Goal: Information Seeking & Learning: Learn about a topic

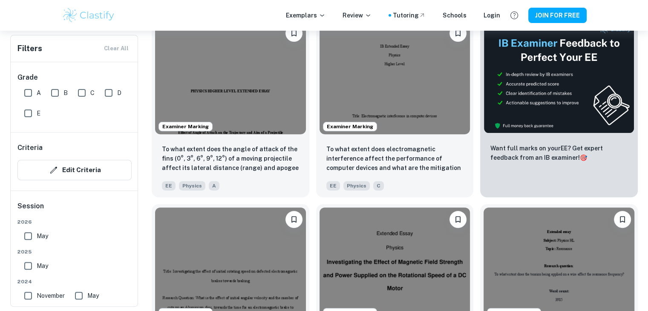
scroll to position [273, 0]
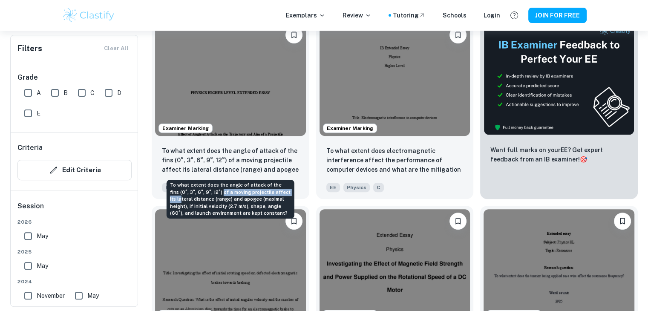
drag, startPoint x: 201, startPoint y: 193, endPoint x: 270, endPoint y: 196, distance: 68.2
click at [270, 196] on div "To what extent does the angle of attack of the fins (0°, 3°, 6°, 9°, 12°) of a …" at bounding box center [231, 199] width 128 height 39
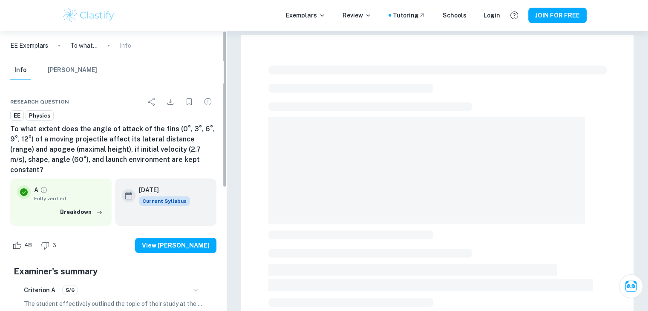
click at [227, 198] on div "Research question EE Physics To what extent does the angle of attack of the fin…" at bounding box center [113, 312] width 227 height 459
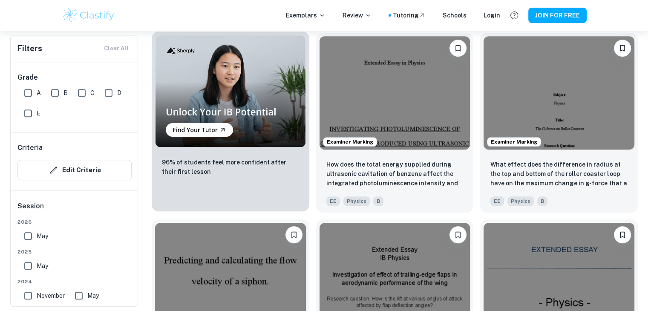
scroll to position [632, 0]
click at [239, 168] on p "96% of students feel more confident after their first lesson" at bounding box center [230, 166] width 137 height 19
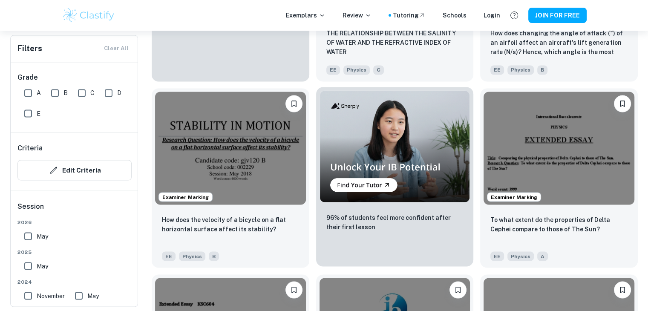
scroll to position [1507, 0]
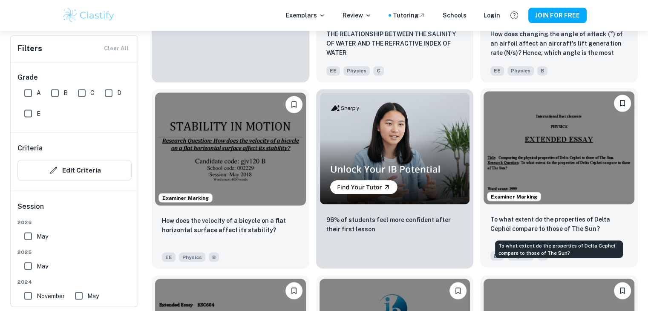
click at [522, 232] on p "To what extent do the properties of Delta Cephei compare to those of The Sun?" at bounding box center [558, 223] width 137 height 19
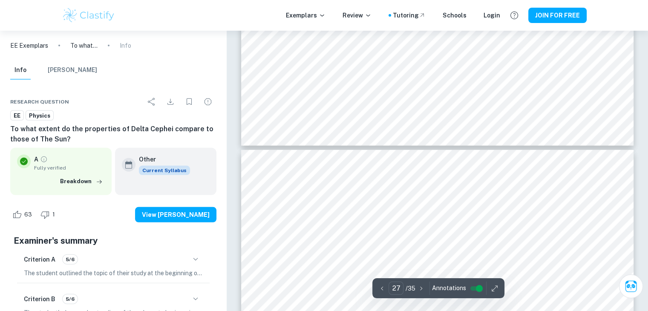
scroll to position [15314, 0]
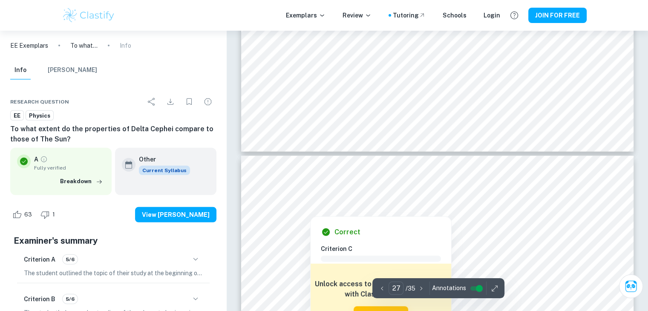
type input "28"
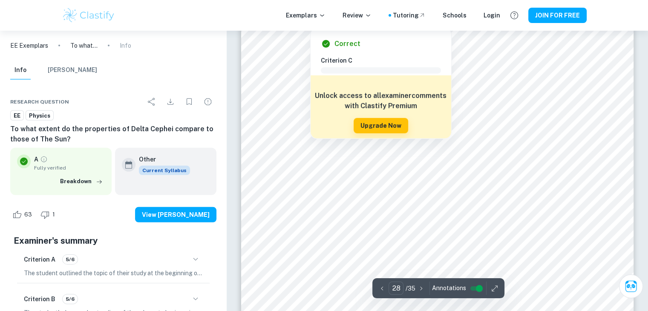
scroll to position [15547, 0]
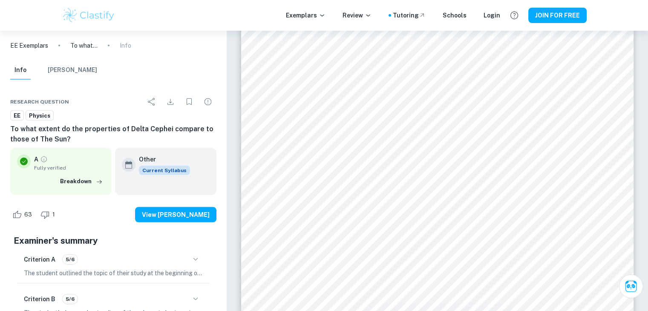
click at [381, 229] on div at bounding box center [436, 237] width 297 height 49
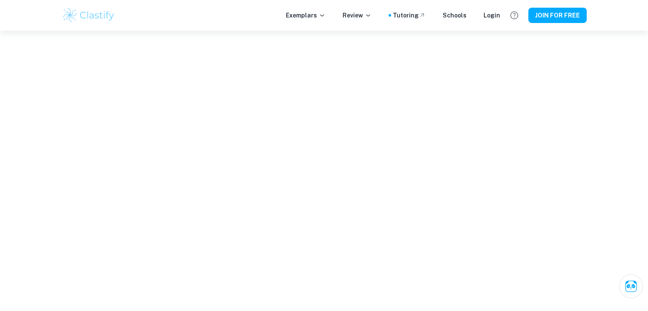
scroll to position [2250, 0]
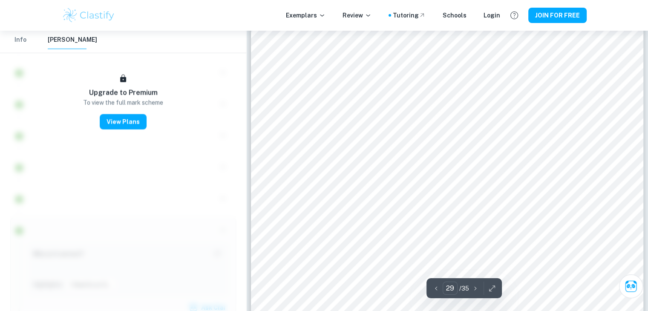
type input "28"
click at [19, 41] on button "Info" at bounding box center [20, 40] width 20 height 19
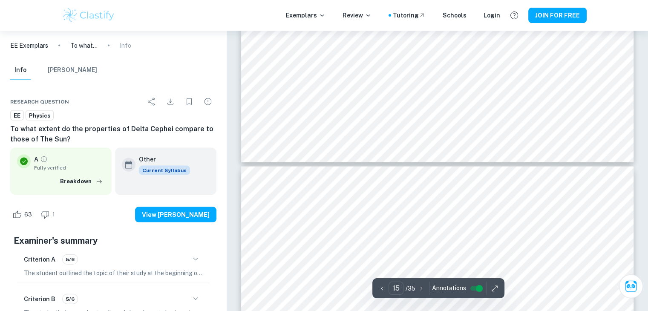
scroll to position [8258, 0]
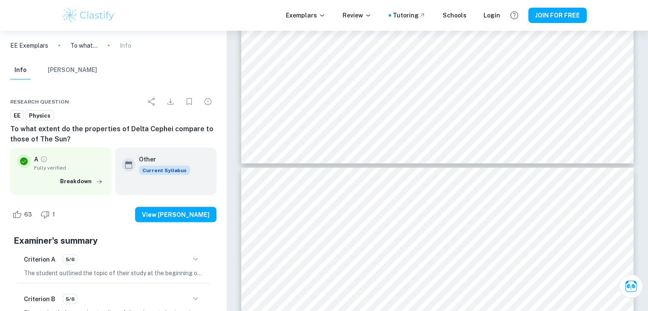
click at [193, 138] on h6 "To what extent do the properties of Delta Cephei compare to those of The Sun?" at bounding box center [113, 134] width 206 height 20
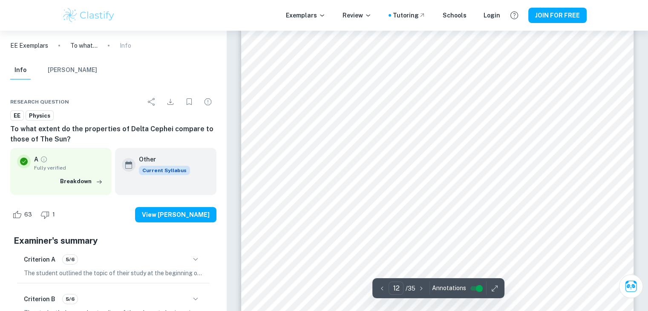
scroll to position [6340, 0]
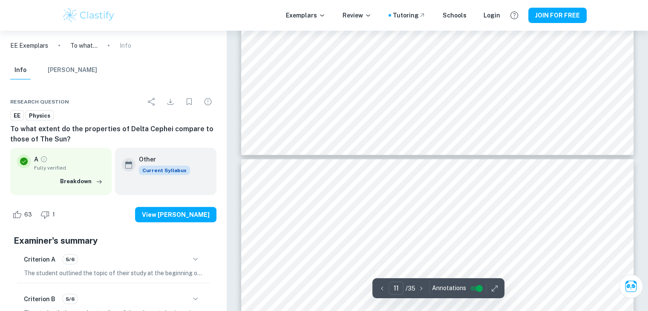
type input "10"
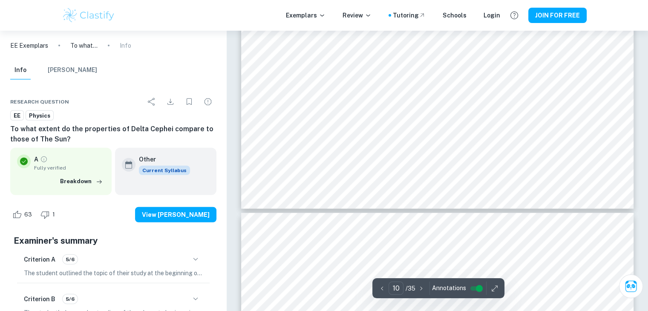
scroll to position [5417, 0]
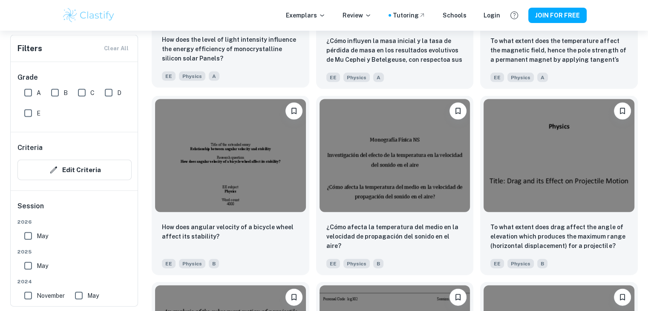
scroll to position [1896, 0]
